Goal: Task Accomplishment & Management: Complete application form

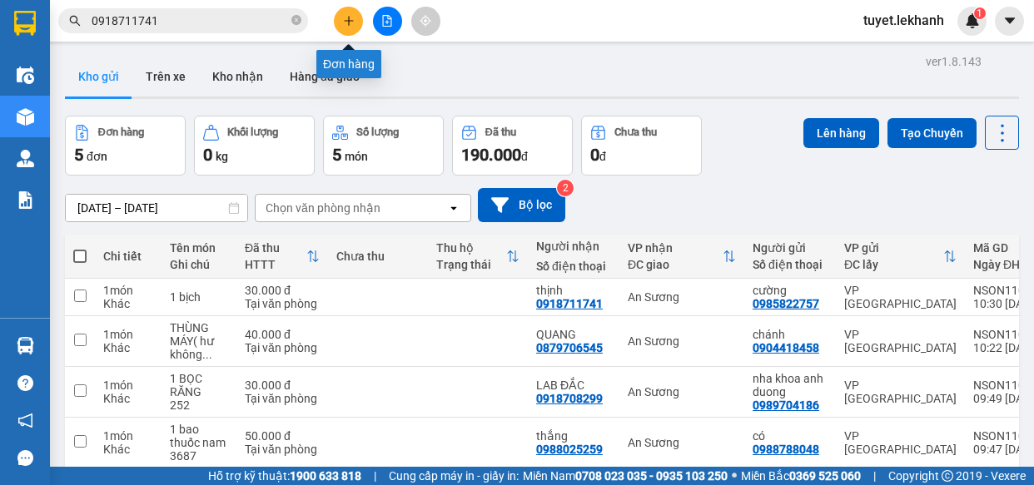
click at [340, 27] on button at bounding box center [348, 21] width 29 height 29
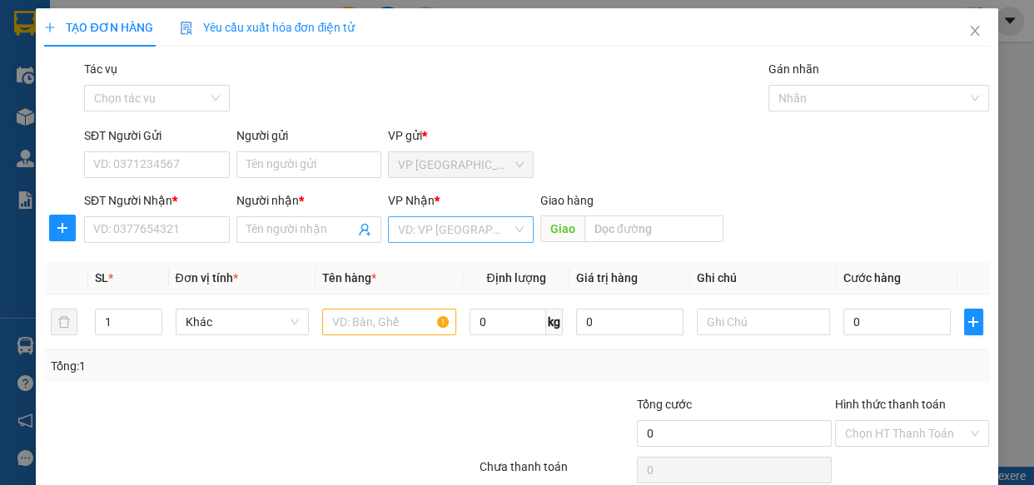
click at [436, 232] on input "search" at bounding box center [455, 229] width 114 height 25
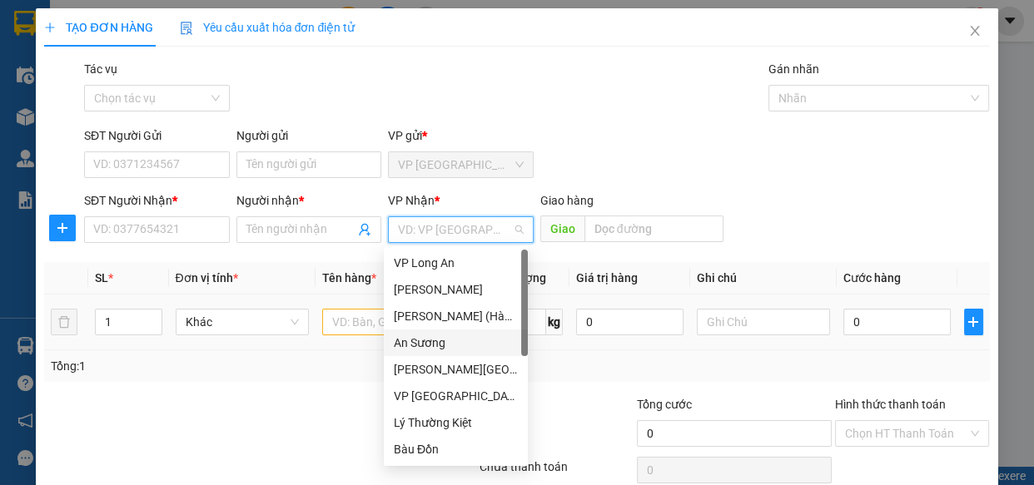
click at [441, 345] on div "An Sương" at bounding box center [456, 343] width 124 height 18
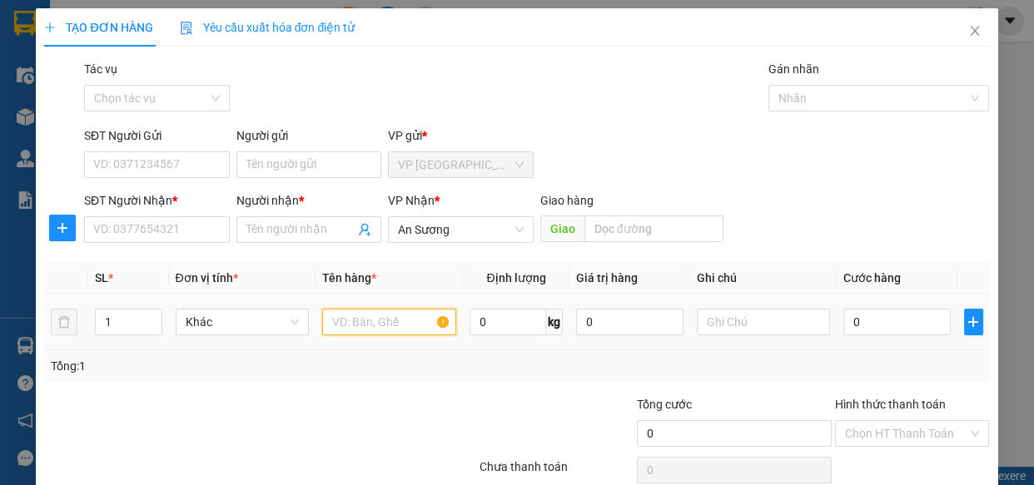
click at [398, 320] on input "text" at bounding box center [389, 322] width 134 height 27
type input "3 thùng lan"
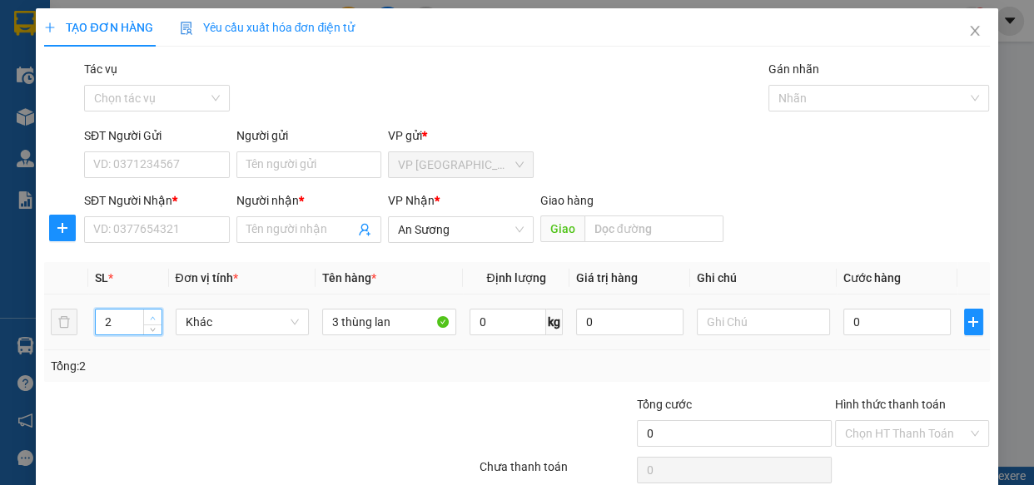
click at [151, 316] on icon "up" at bounding box center [153, 318] width 6 height 6
type input "3"
click at [151, 316] on icon "up" at bounding box center [153, 318] width 6 height 6
click at [262, 399] on div at bounding box center [180, 424] width 276 height 58
click at [156, 166] on input "SĐT Người Gửi" at bounding box center [157, 164] width 146 height 27
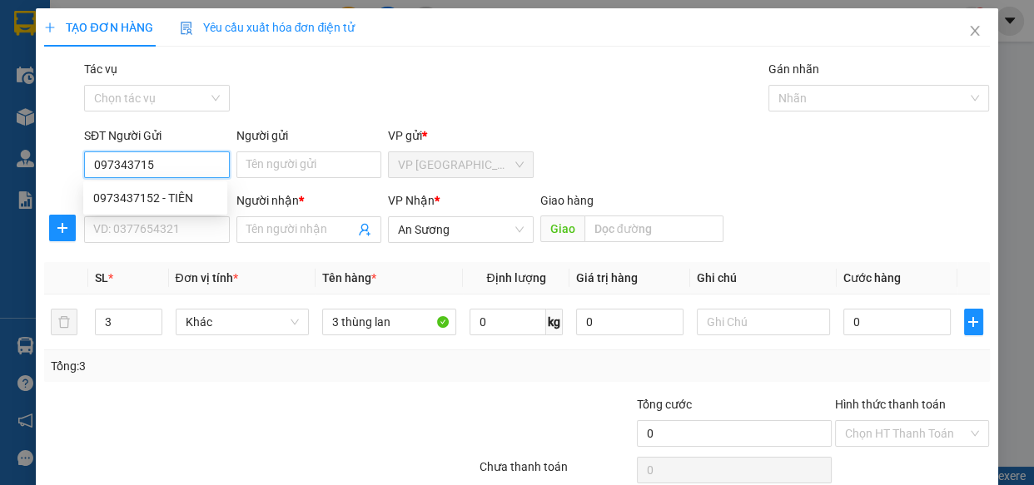
type input "0973437152"
click at [203, 197] on div "0973437152 - TIÊN" at bounding box center [155, 198] width 124 height 18
type input "TIÊN"
type input "30.000"
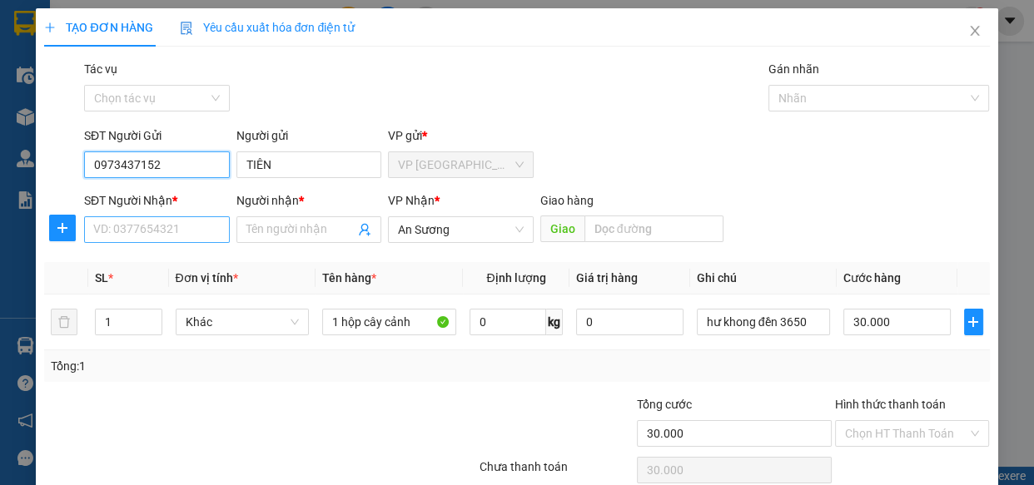
type input "0973437152"
click at [197, 235] on input "SĐT Người Nhận *" at bounding box center [157, 229] width 146 height 27
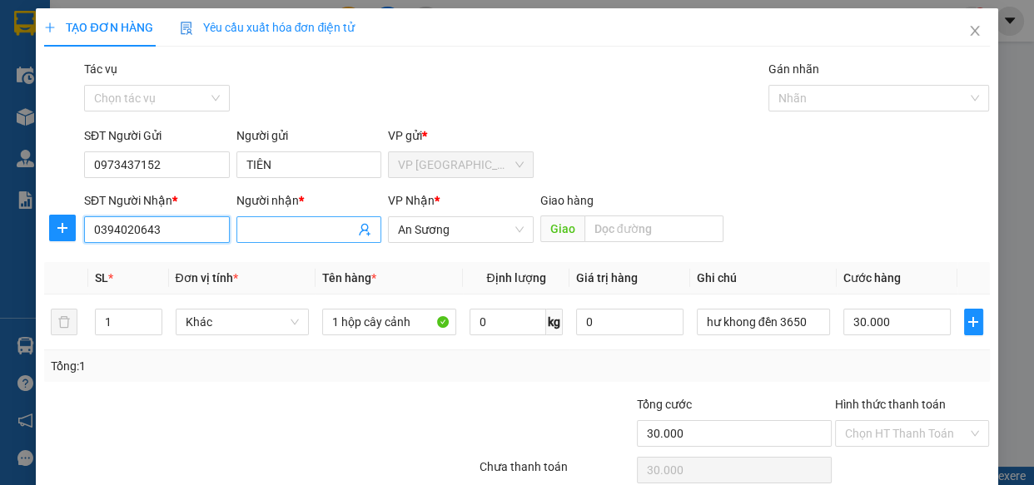
type input "0394020643"
click at [330, 231] on input "Người nhận *" at bounding box center [300, 230] width 109 height 18
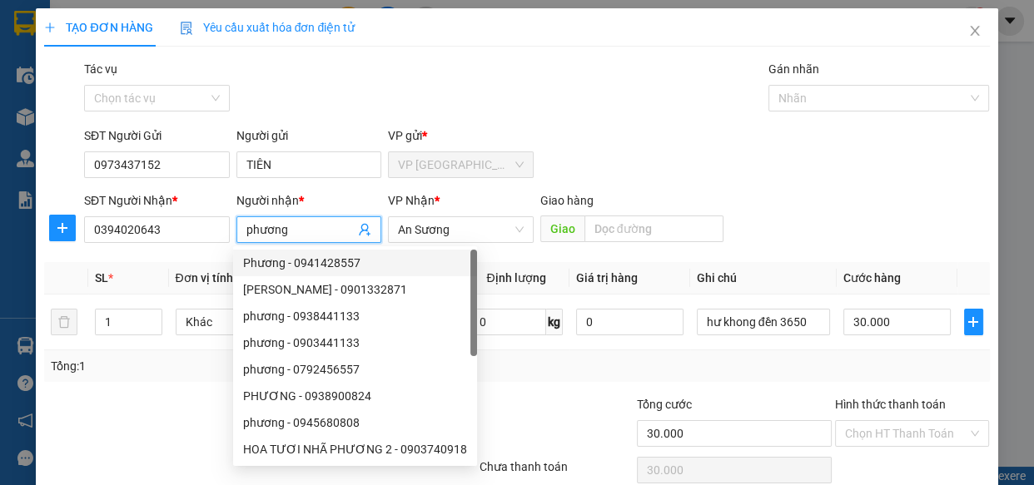
type input "phương"
click at [541, 151] on div "SĐT Người Gửi 0973437152 Người gửi TIÊN VP gửi * VP [GEOGRAPHIC_DATA]" at bounding box center [537, 155] width 912 height 58
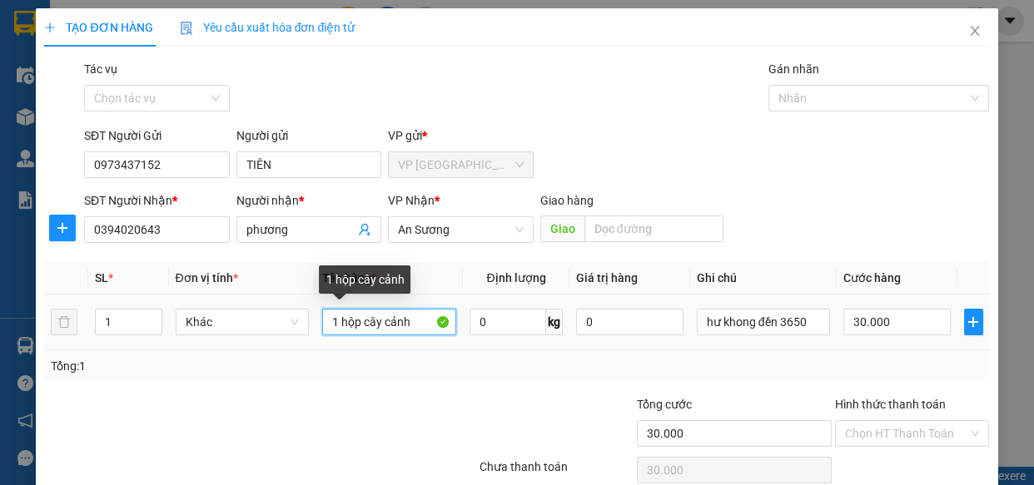
click at [406, 323] on input "1 hộp cây cảnh" at bounding box center [389, 322] width 134 height 27
type input "1 hộp cây cảnh( hư không đền )"
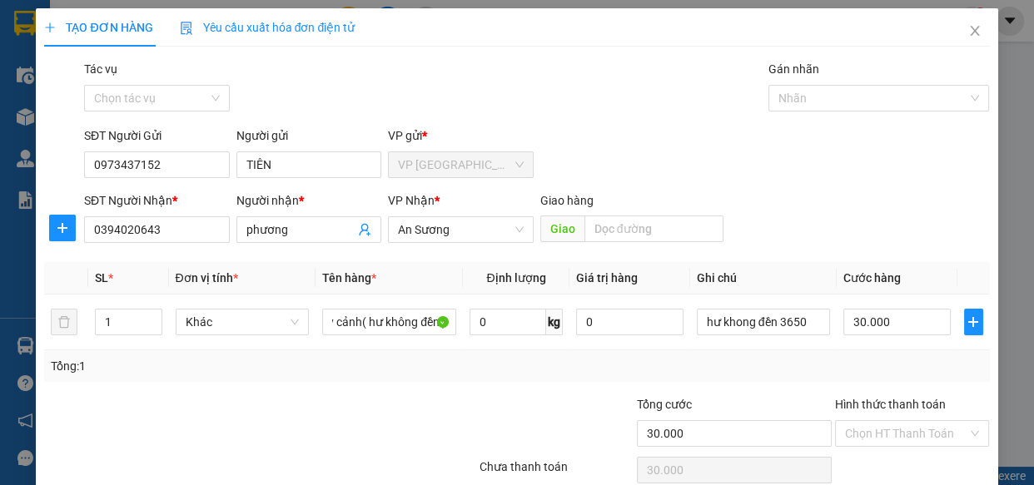
click at [402, 398] on div at bounding box center [399, 424] width 158 height 58
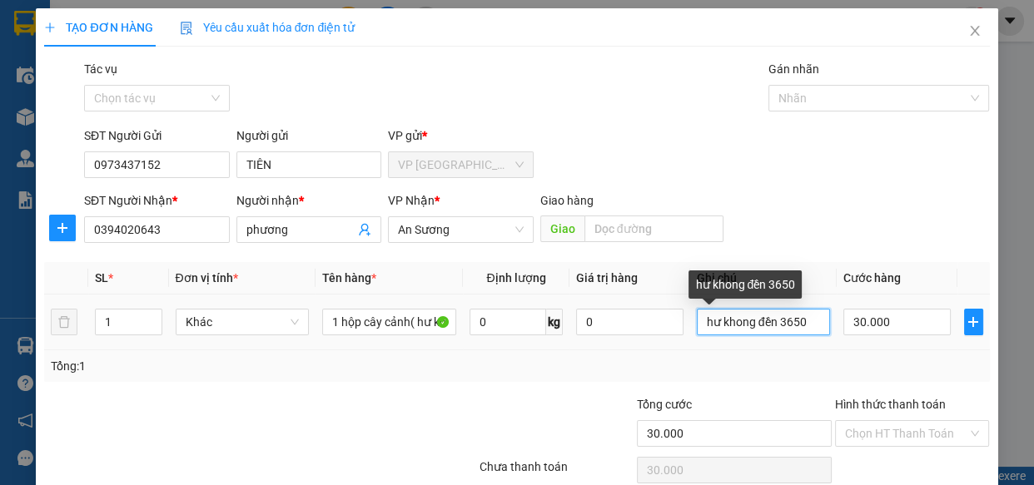
drag, startPoint x: 808, startPoint y: 325, endPoint x: 564, endPoint y: 302, distance: 244.9
click at [564, 302] on tr "1 Khác 1 hộp cây cảnh( hư không đền ) 0 kg 0 hư khong đền 3650 30.000" at bounding box center [516, 323] width 944 height 56
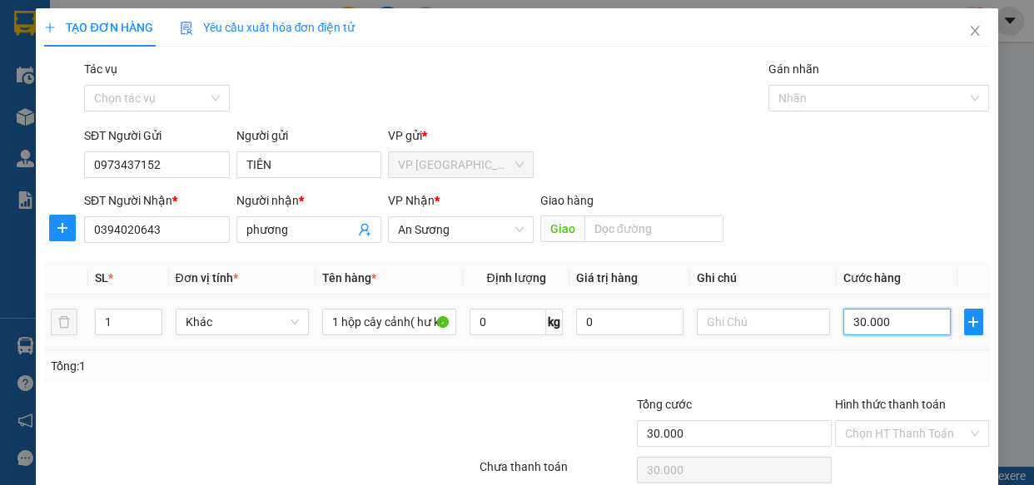
click at [908, 326] on input "30.000" at bounding box center [896, 322] width 107 height 27
type input "9"
type input "90"
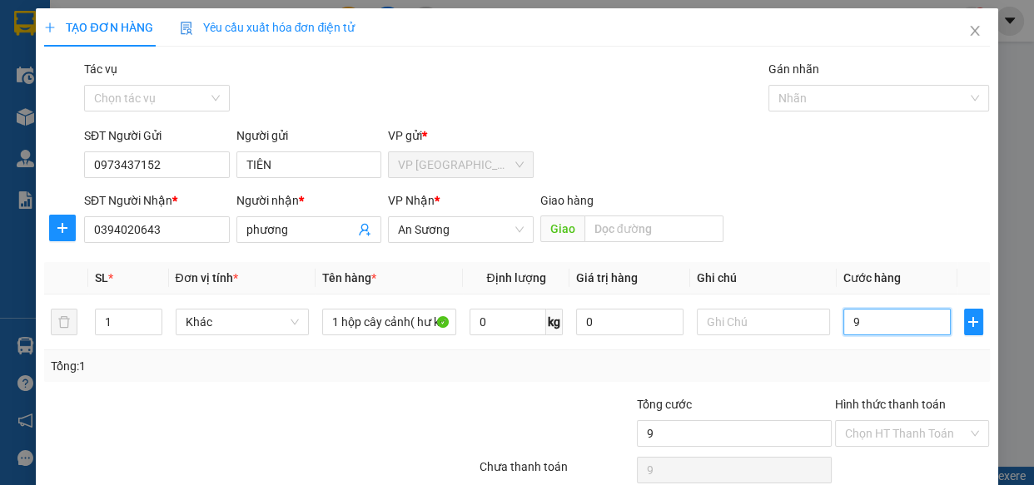
type input "90"
type input "90.000"
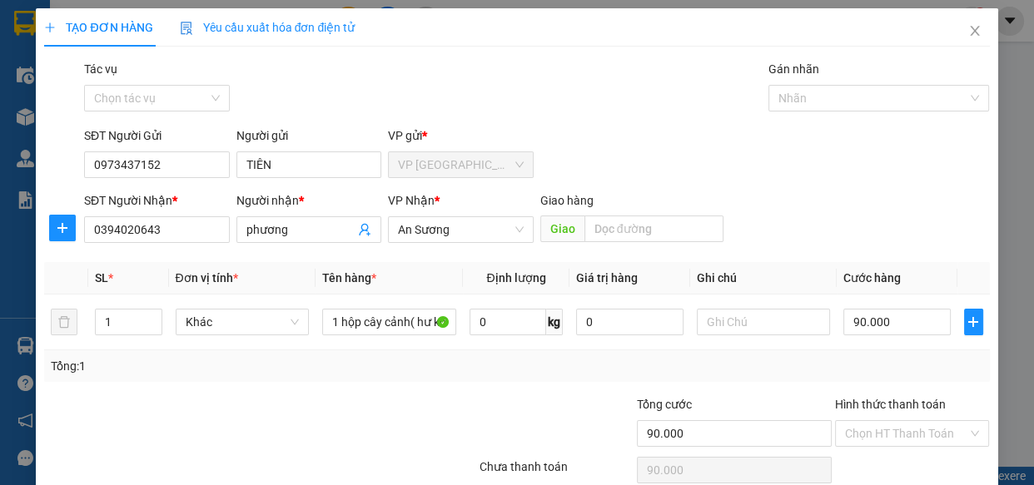
click at [817, 168] on div "SĐT Người Gửi 0973437152 Người gửi TIÊN VP gửi * VP [GEOGRAPHIC_DATA]" at bounding box center [537, 155] width 912 height 58
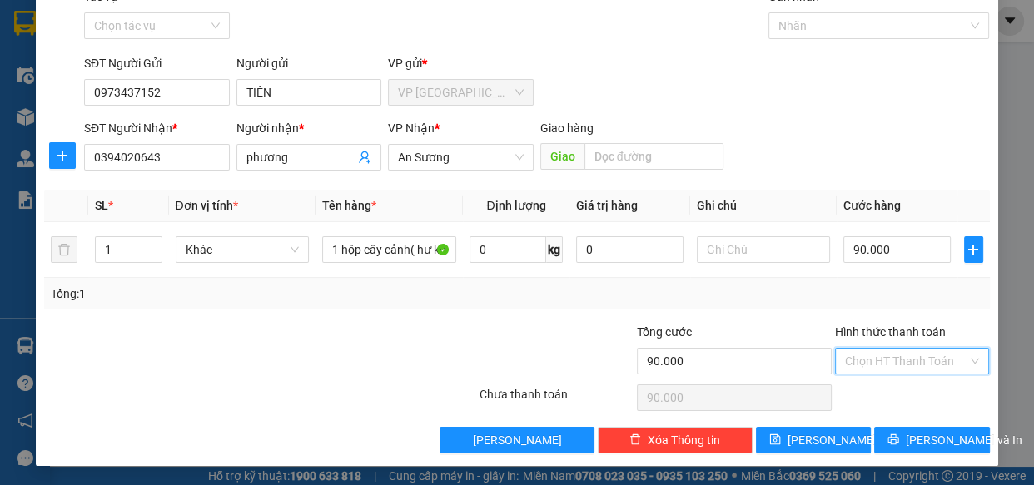
click at [949, 360] on input "Hình thức thanh toán" at bounding box center [906, 361] width 123 height 25
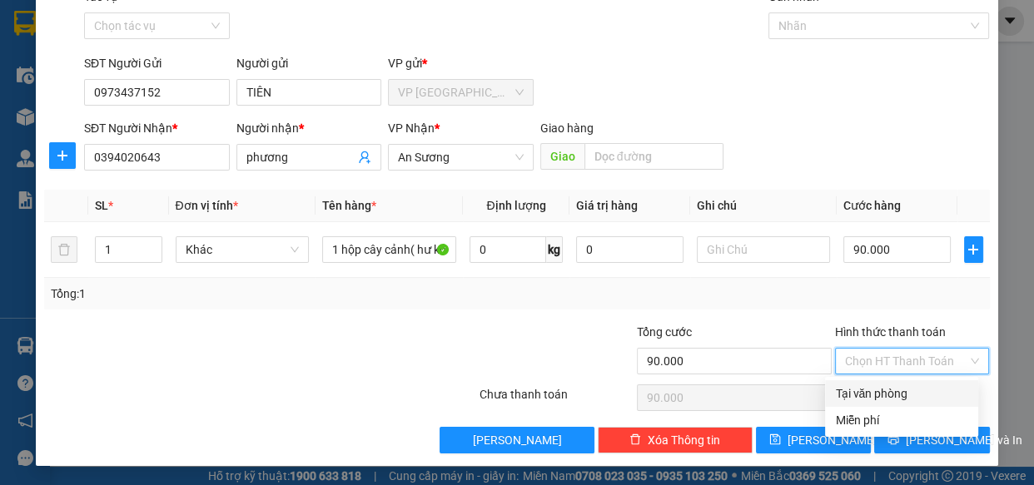
click at [919, 397] on div "Tại văn phòng" at bounding box center [901, 393] width 133 height 18
type input "0"
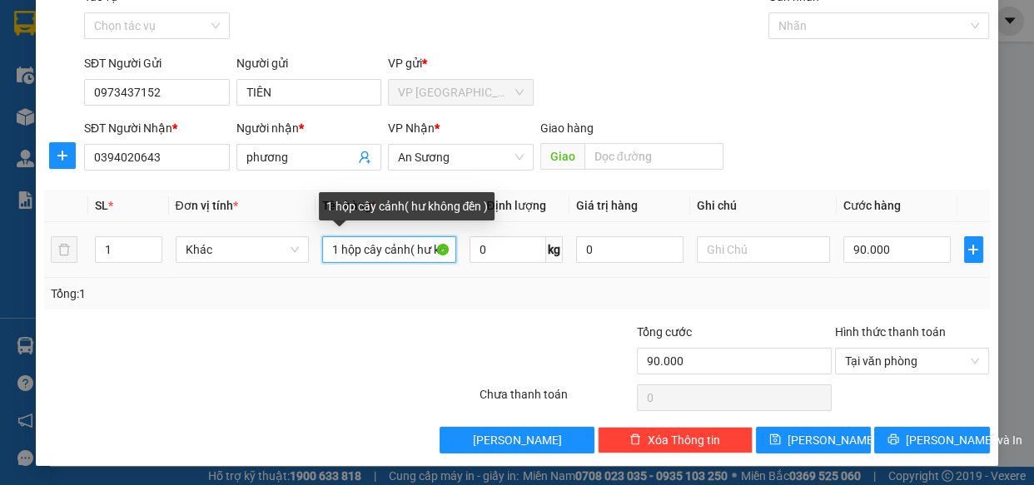
click at [333, 248] on input "1 hộp cây cảnh( hư không đền )" at bounding box center [389, 249] width 134 height 27
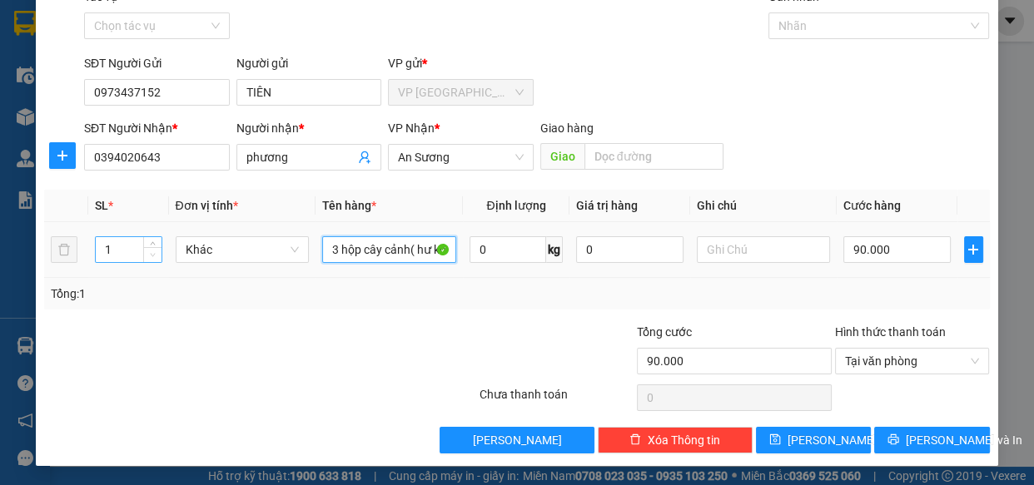
click at [150, 247] on span "Decrease Value" at bounding box center [152, 254] width 18 height 15
type input "3 hộp cây cảnh( hư không đền )"
click at [150, 244] on icon "up" at bounding box center [153, 246] width 6 height 6
type input "3"
click at [151, 243] on icon "up" at bounding box center [153, 246] width 6 height 6
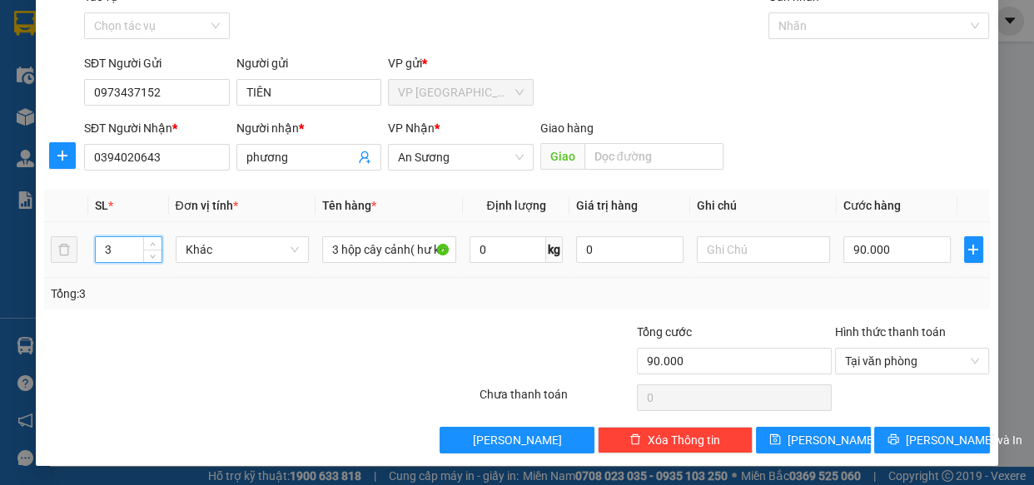
click at [160, 299] on div "Tổng: 3" at bounding box center [226, 294] width 350 height 18
click at [936, 439] on span "[PERSON_NAME] và In" at bounding box center [963, 440] width 117 height 18
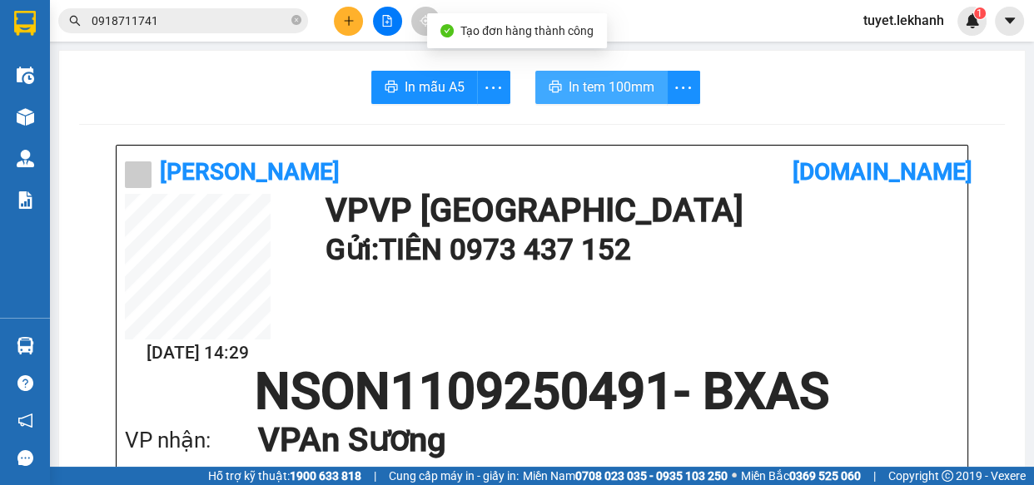
click at [604, 92] on span "In tem 100mm" at bounding box center [611, 87] width 86 height 21
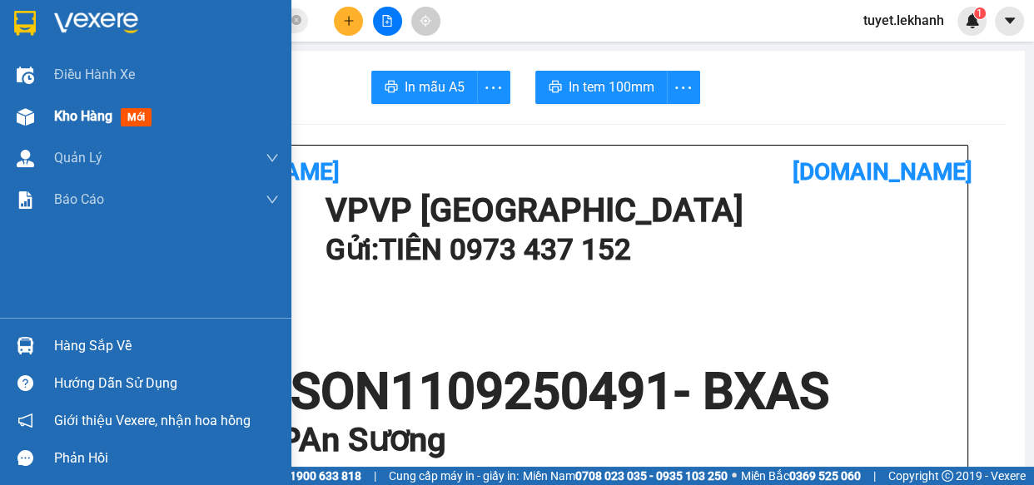
click at [114, 109] on div "Kho hàng mới" at bounding box center [106, 116] width 104 height 21
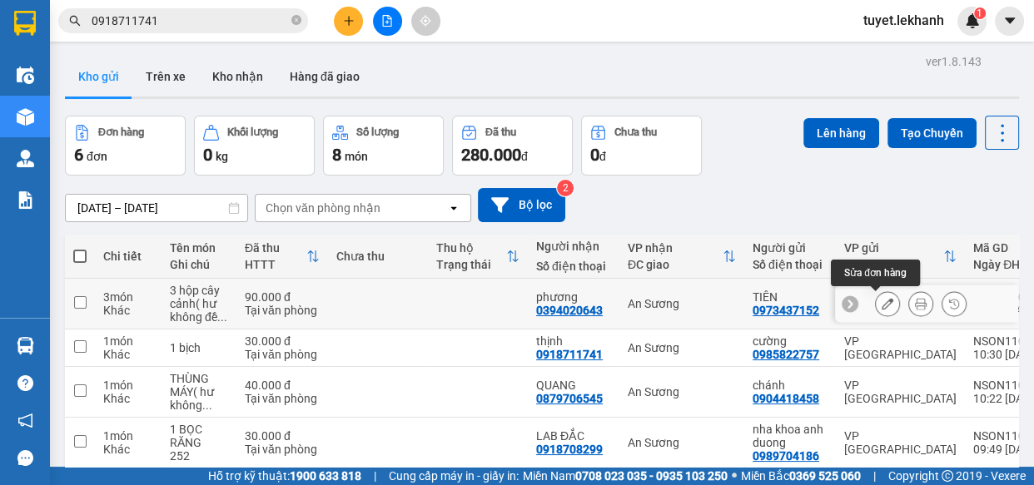
click at [881, 299] on icon at bounding box center [887, 304] width 12 height 12
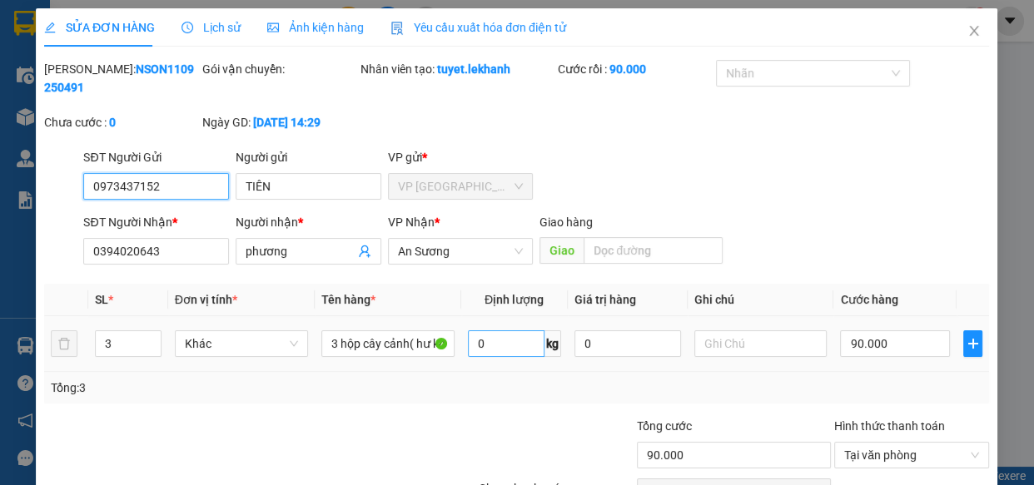
scroll to position [86, 0]
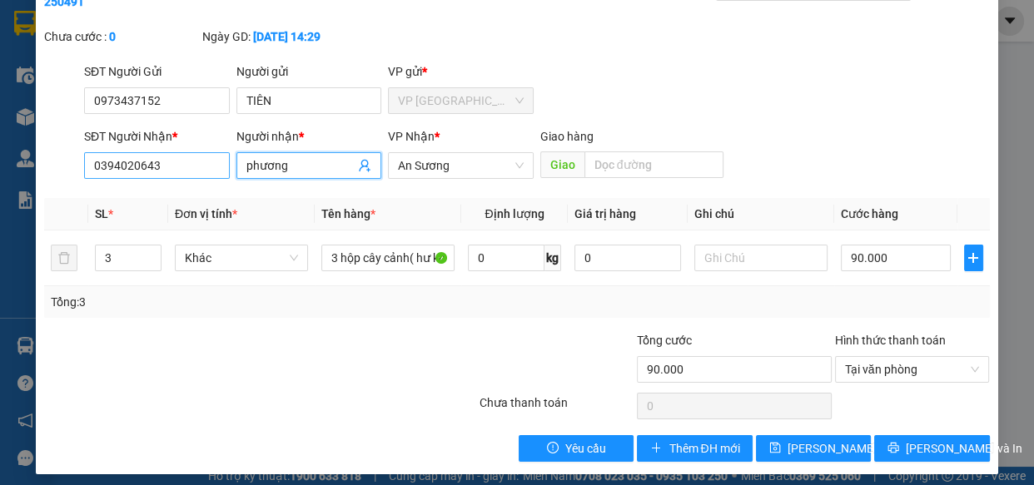
drag, startPoint x: 315, startPoint y: 162, endPoint x: 190, endPoint y: 167, distance: 124.9
click at [190, 167] on div "SĐT Người Nhận * 0394020643 Người nhận * phương phương VP Nhận * An Sương Giao …" at bounding box center [537, 156] width 912 height 58
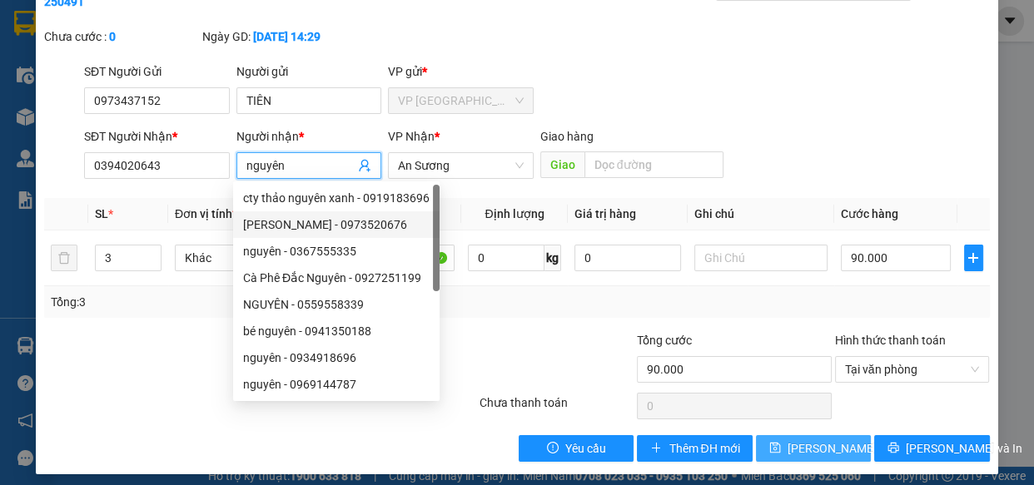
scroll to position [94, 0]
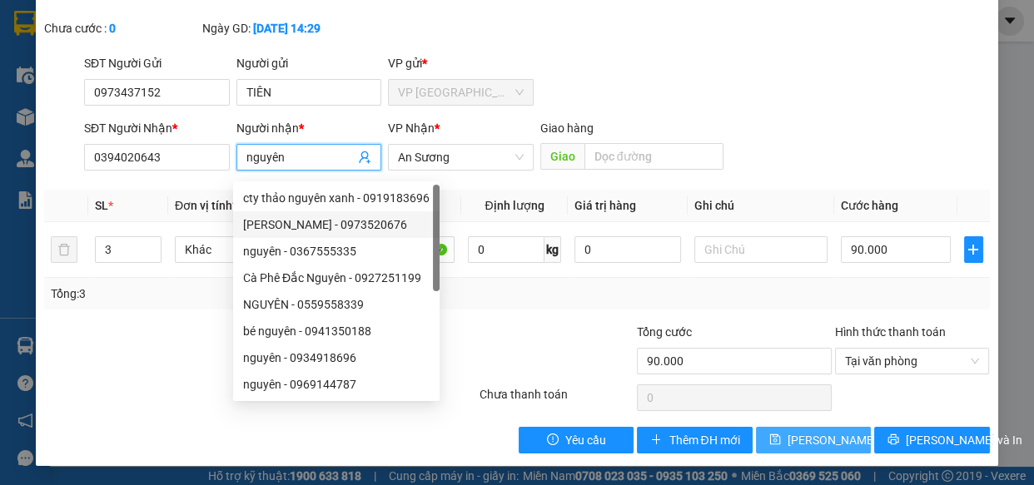
type input "nguyên"
click at [810, 436] on span "[PERSON_NAME] thay đổi" at bounding box center [853, 440] width 133 height 18
